Goal: Information Seeking & Learning: Check status

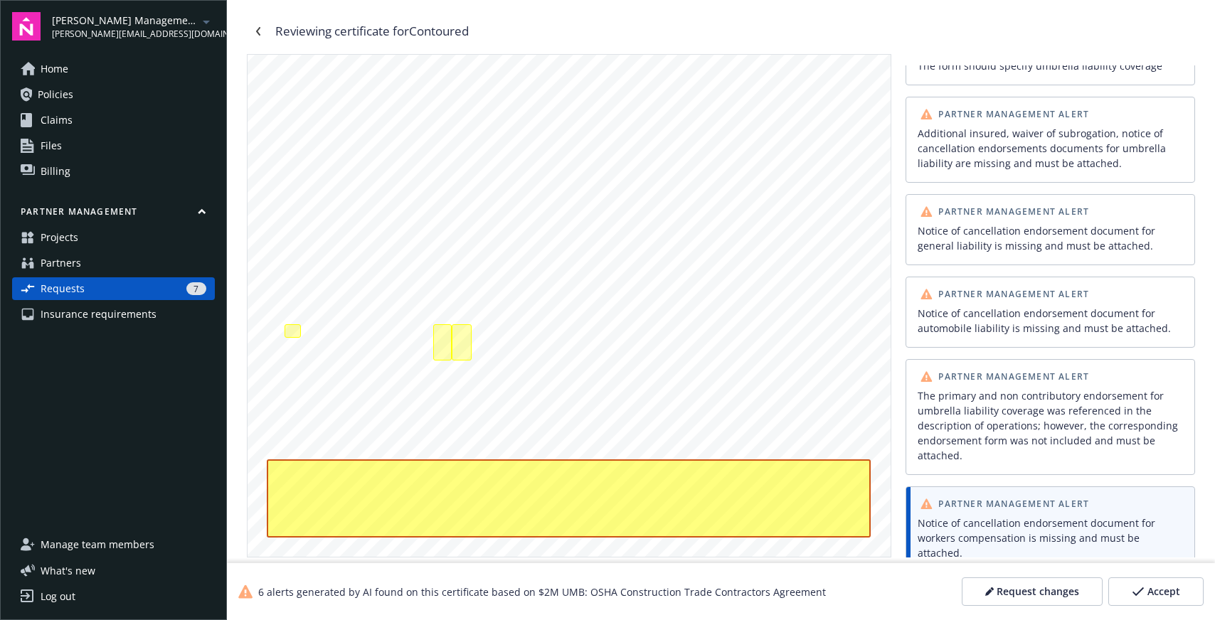
scroll to position [198, 0]
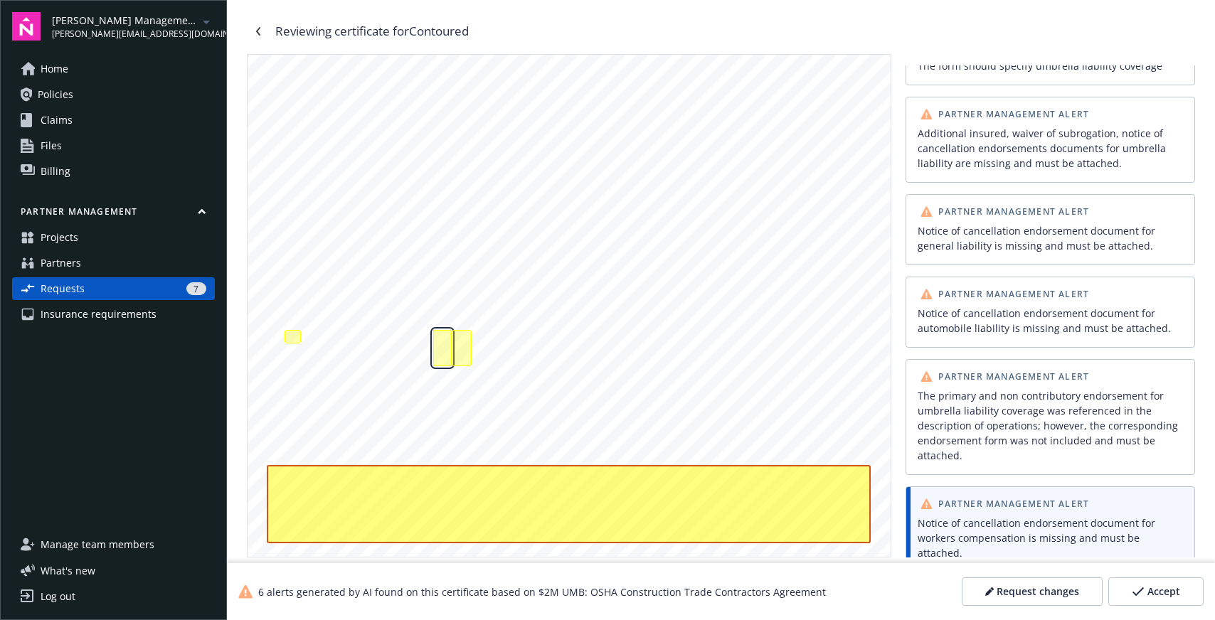
click at [440, 342] on div "Additional insured, waiver of subrogation, notice of cancellation endorsements …" at bounding box center [442, 348] width 18 height 36
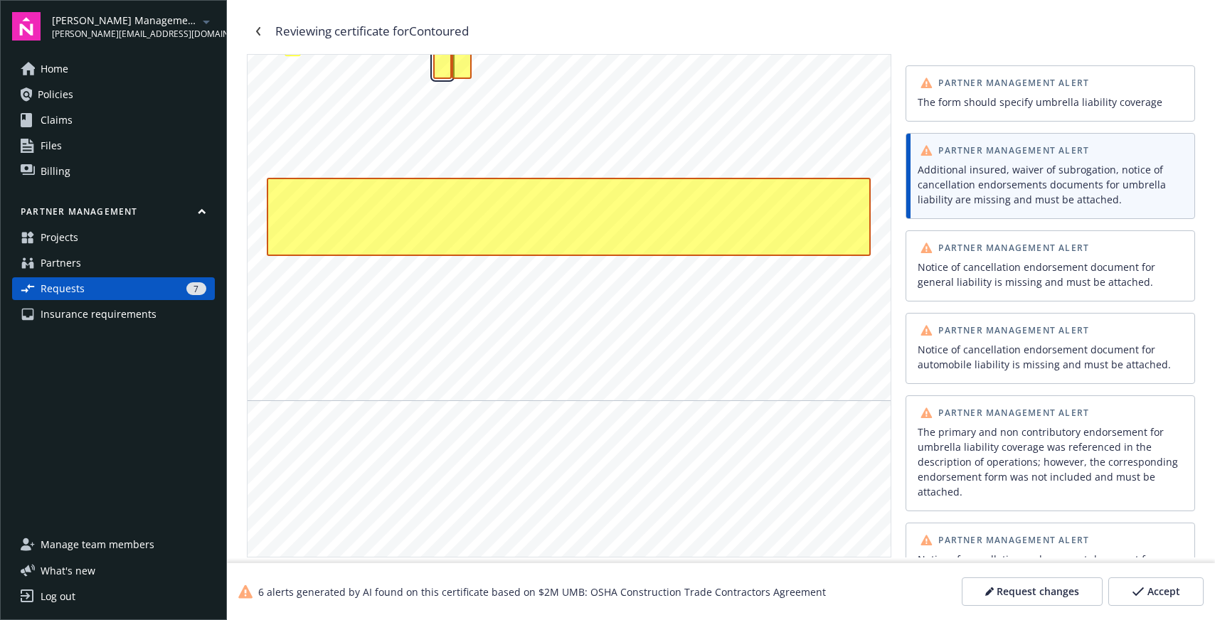
scroll to position [501, 0]
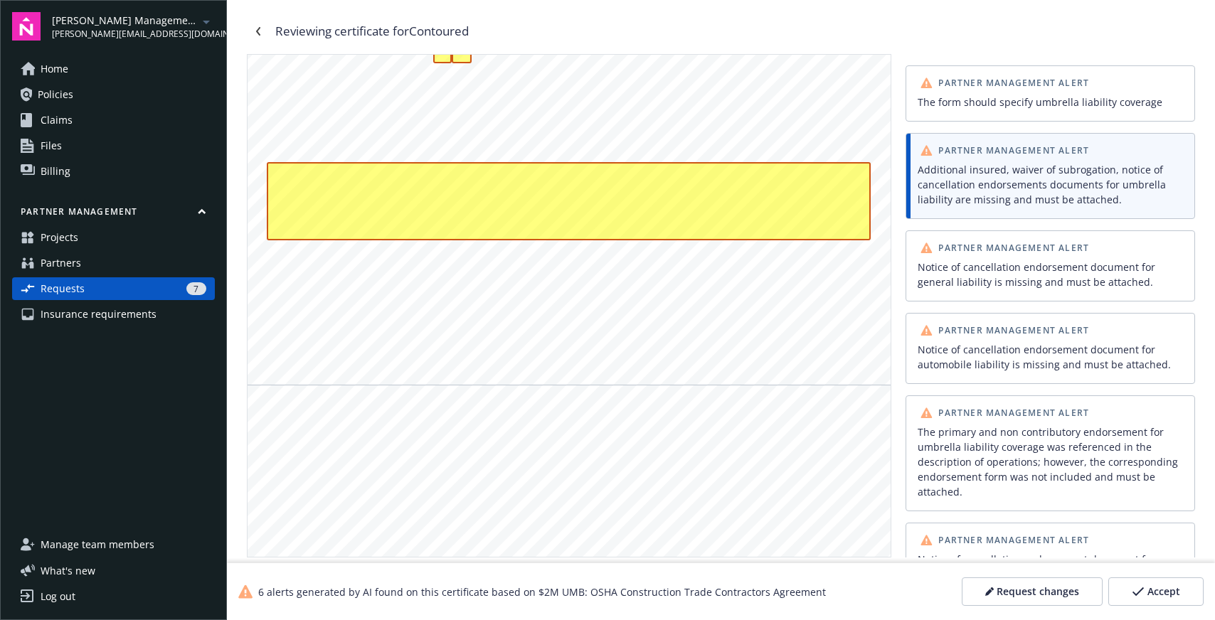
click at [1024, 365] on div "Notice of cancellation endorsement document for automobile liability is missing…" at bounding box center [1049, 357] width 265 height 30
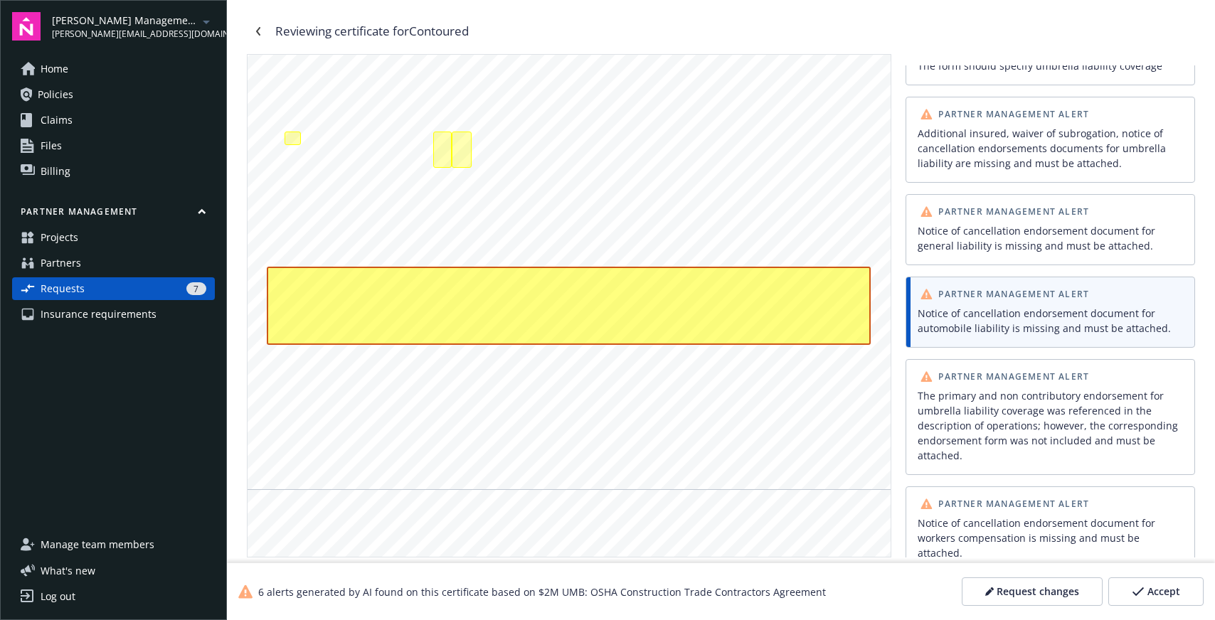
click at [1030, 308] on div "Notice of cancellation endorsement document for automobile liability is missing…" at bounding box center [1049, 321] width 265 height 30
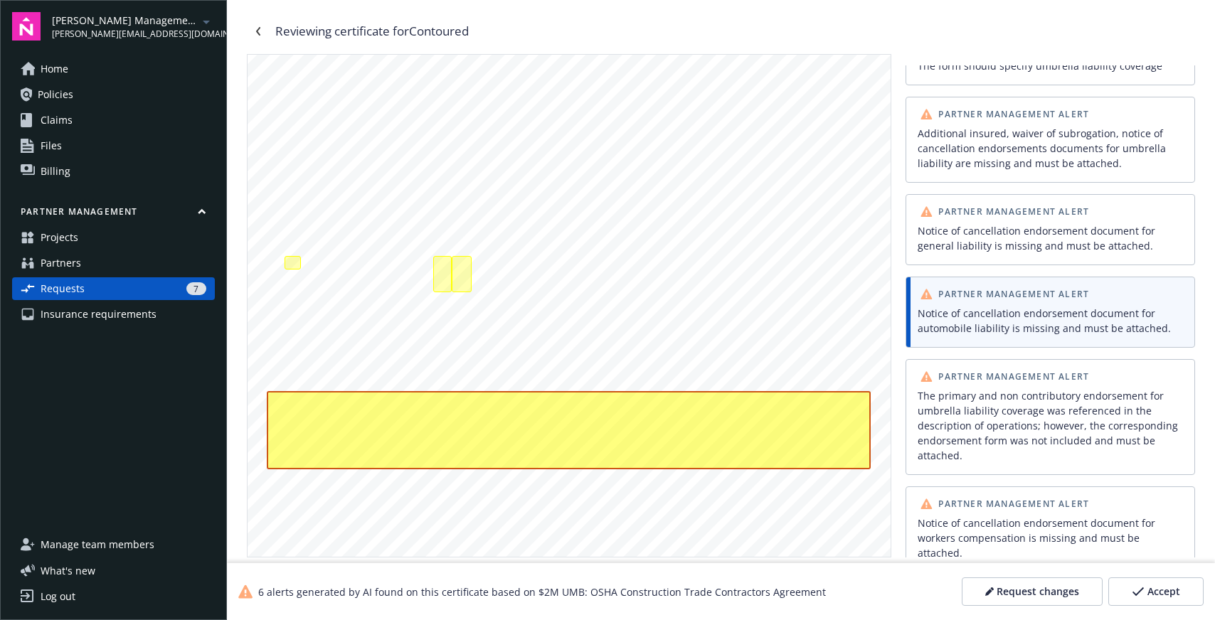
scroll to position [264, 0]
